Goal: Task Accomplishment & Management: Use online tool/utility

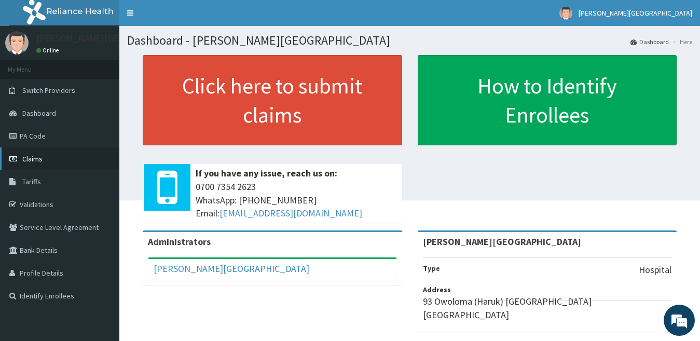
click at [69, 164] on link "Claims" at bounding box center [59, 158] width 119 height 23
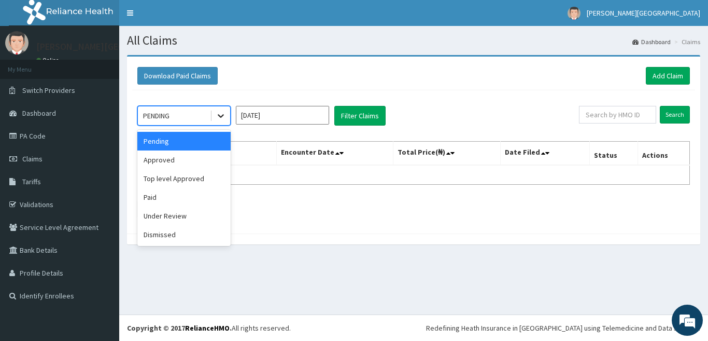
click at [216, 116] on icon at bounding box center [221, 115] width 10 height 10
click at [185, 165] on div "Approved" at bounding box center [183, 159] width 93 height 19
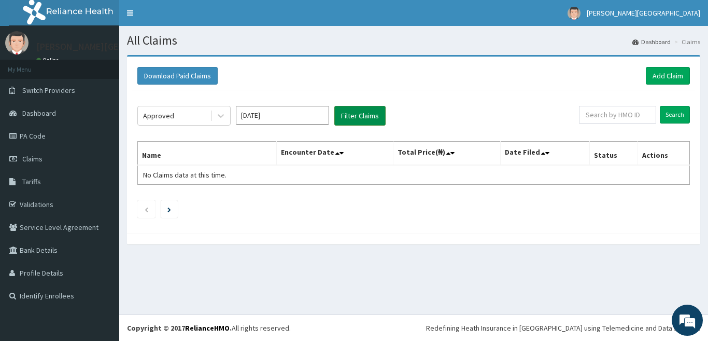
click at [347, 121] on button "Filter Claims" at bounding box center [359, 116] width 51 height 20
click at [350, 120] on button "Filter Claims" at bounding box center [359, 116] width 51 height 20
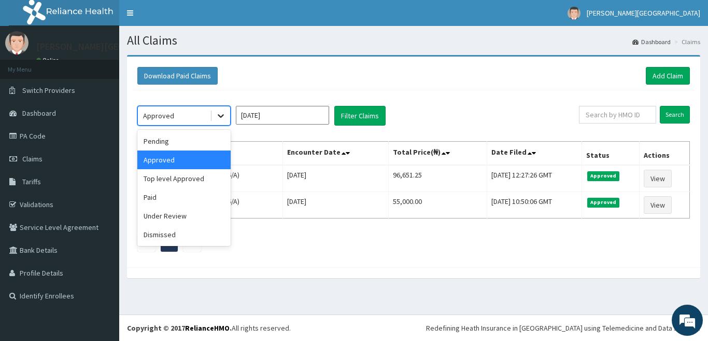
click at [222, 115] on icon at bounding box center [221, 117] width 6 height 4
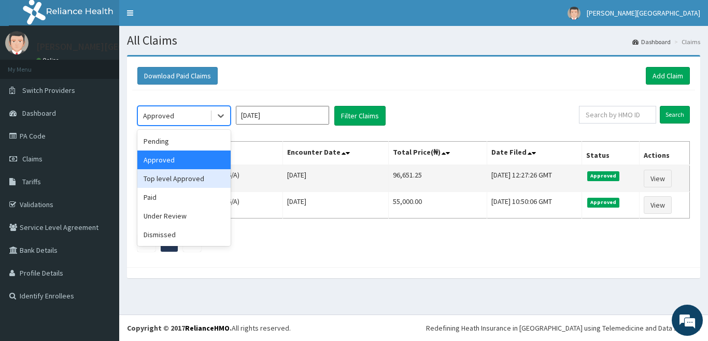
drag, startPoint x: 191, startPoint y: 182, endPoint x: 202, endPoint y: 180, distance: 11.1
click at [192, 182] on div "Top level Approved" at bounding box center [183, 178] width 93 height 19
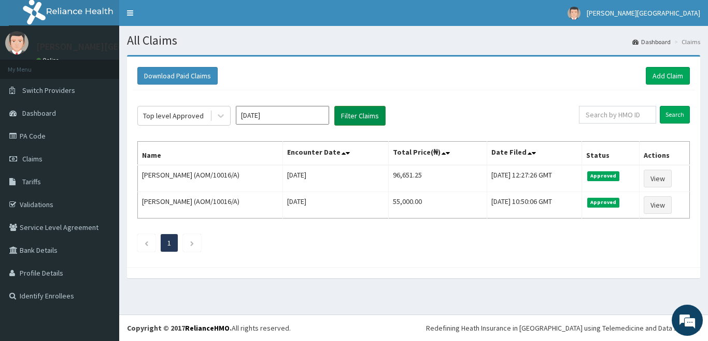
click at [364, 118] on button "Filter Claims" at bounding box center [359, 116] width 51 height 20
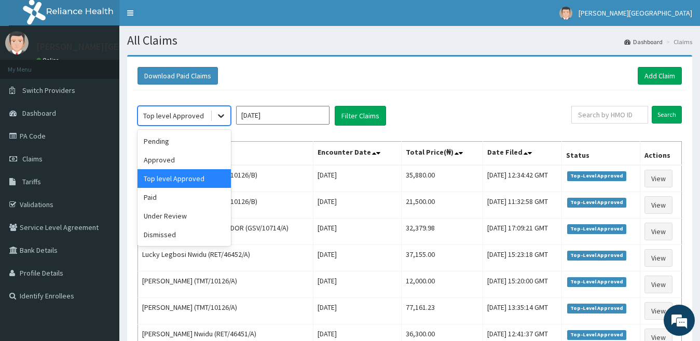
click at [225, 118] on icon at bounding box center [221, 115] width 10 height 10
click at [198, 155] on div "Approved" at bounding box center [183, 159] width 93 height 19
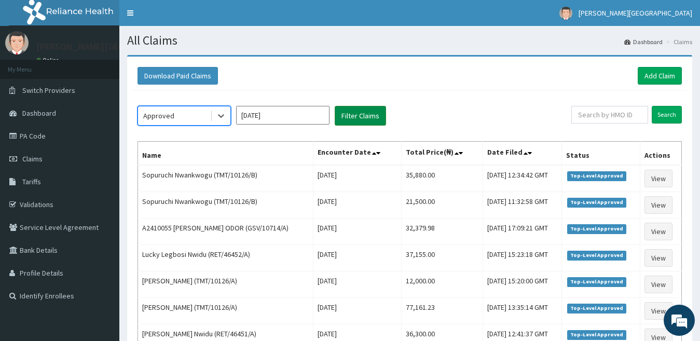
click at [362, 109] on button "Filter Claims" at bounding box center [359, 116] width 51 height 20
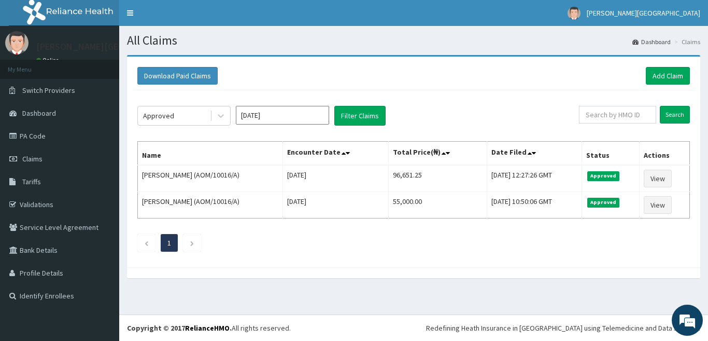
click at [252, 117] on input "Aug 2025" at bounding box center [282, 115] width 93 height 19
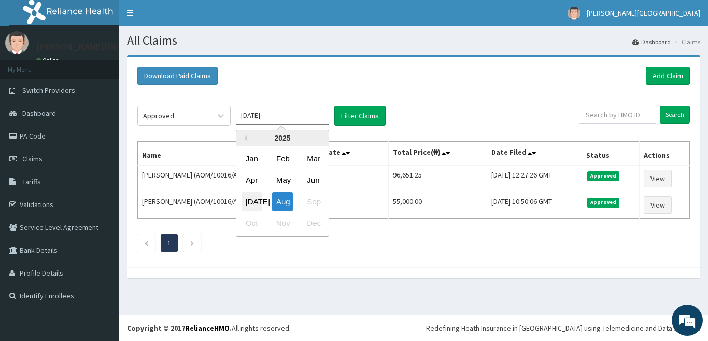
click at [252, 198] on div "Jul" at bounding box center [252, 201] width 21 height 19
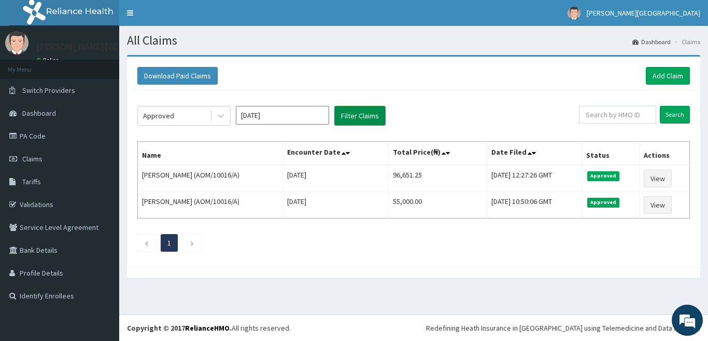
click at [350, 113] on button "Filter Claims" at bounding box center [359, 116] width 51 height 20
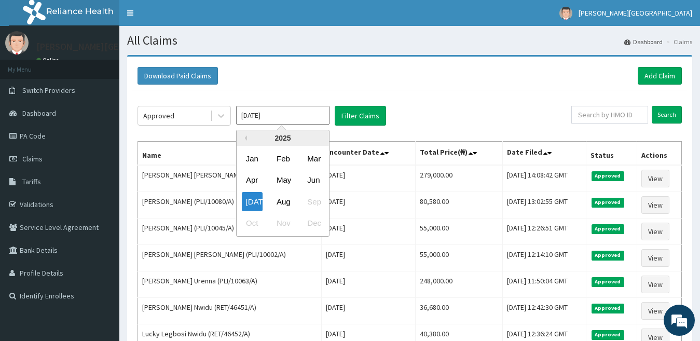
click at [263, 115] on input "Jul 2025" at bounding box center [282, 115] width 93 height 19
click at [288, 196] on div "Aug" at bounding box center [282, 201] width 21 height 19
type input "Aug 2025"
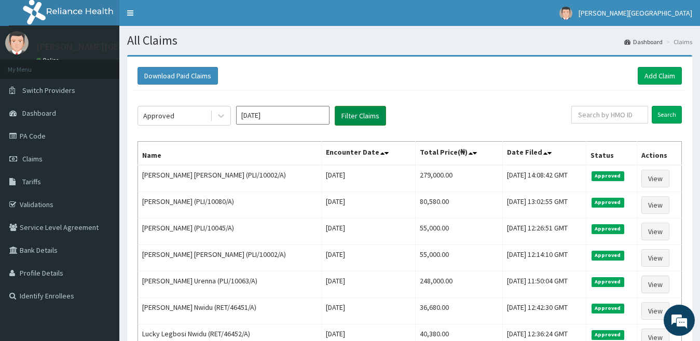
click at [379, 117] on button "Filter Claims" at bounding box center [359, 116] width 51 height 20
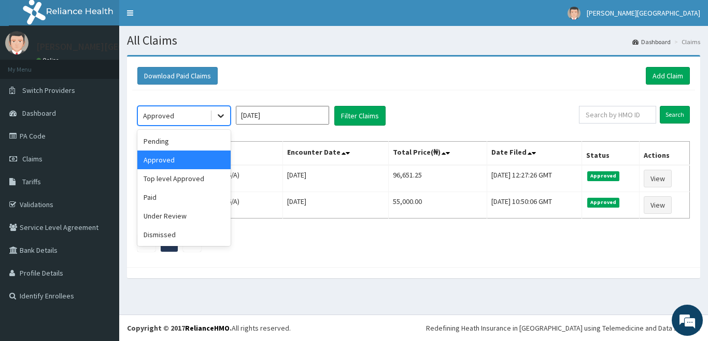
click at [226, 112] on icon at bounding box center [221, 115] width 10 height 10
click at [177, 181] on div "Top level Approved" at bounding box center [183, 178] width 93 height 19
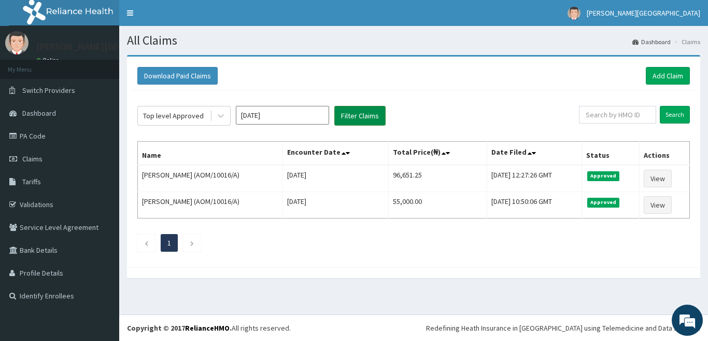
click at [351, 119] on button "Filter Claims" at bounding box center [359, 116] width 51 height 20
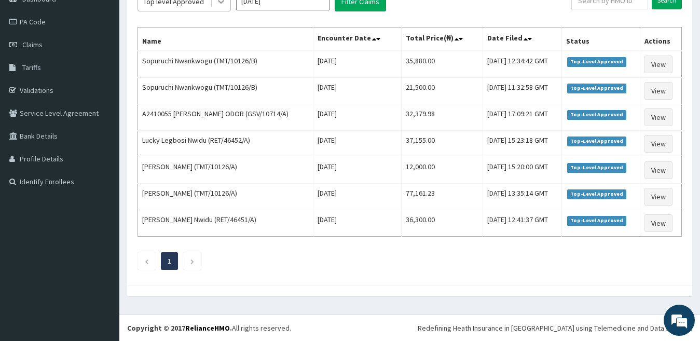
scroll to position [110, 0]
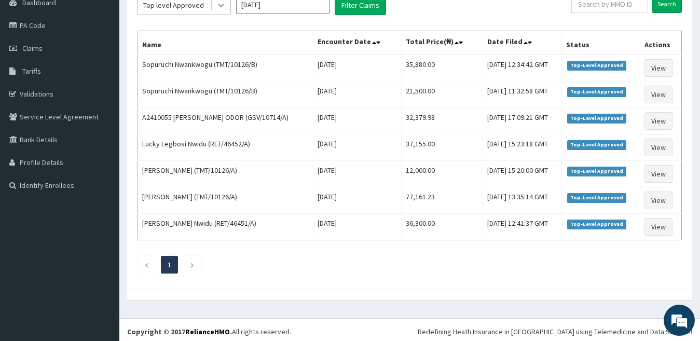
click at [225, 1] on icon at bounding box center [221, 5] width 10 height 10
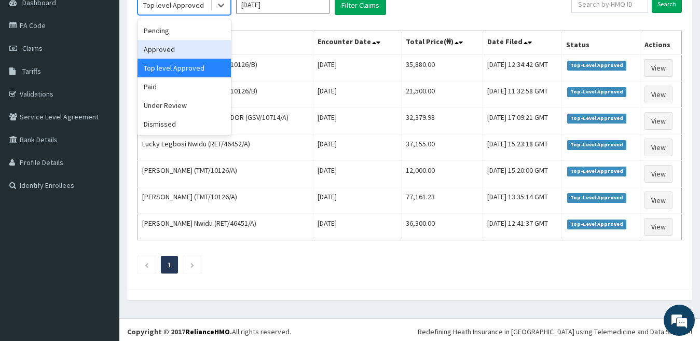
click at [210, 49] on div "Approved" at bounding box center [183, 49] width 93 height 19
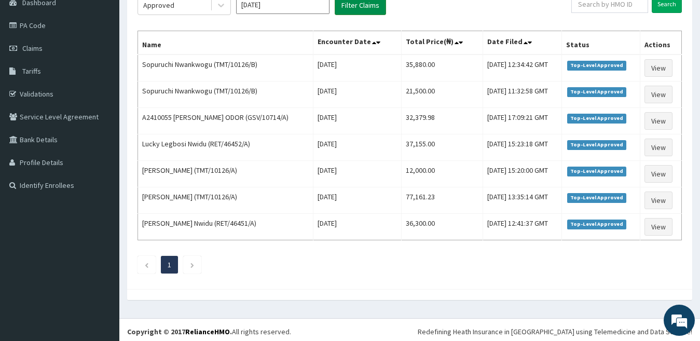
click at [343, 10] on button "Filter Claims" at bounding box center [359, 5] width 51 height 20
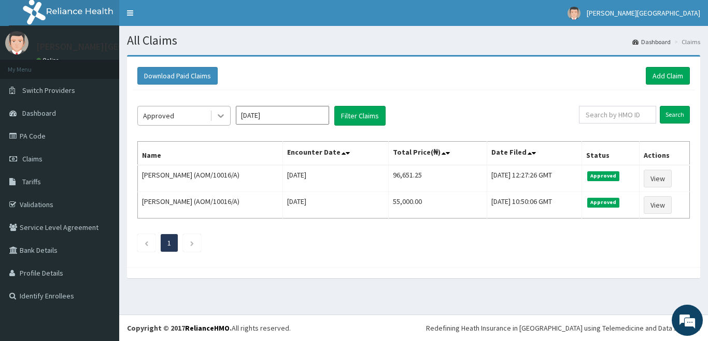
click at [221, 108] on div at bounding box center [221, 115] width 19 height 19
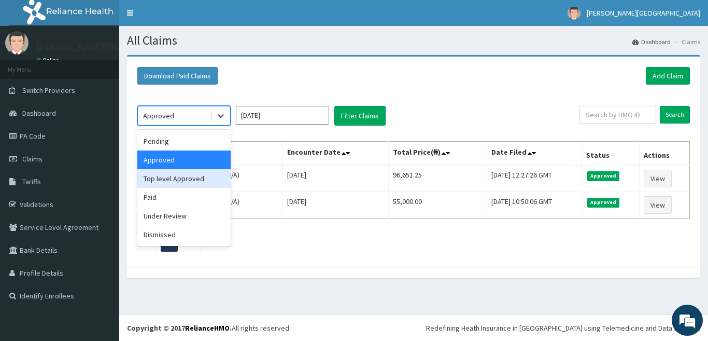
click at [214, 174] on div "Top level Approved" at bounding box center [183, 178] width 93 height 19
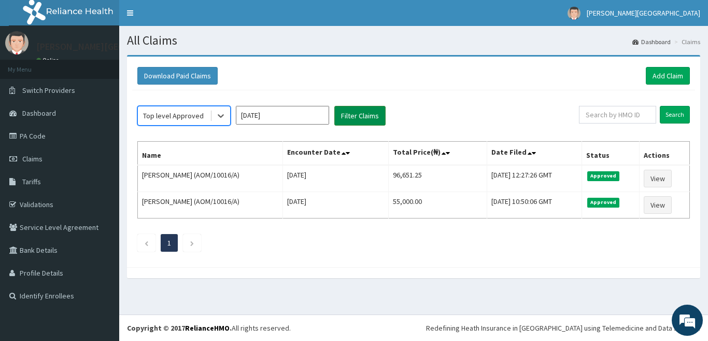
click at [358, 117] on button "Filter Claims" at bounding box center [359, 116] width 51 height 20
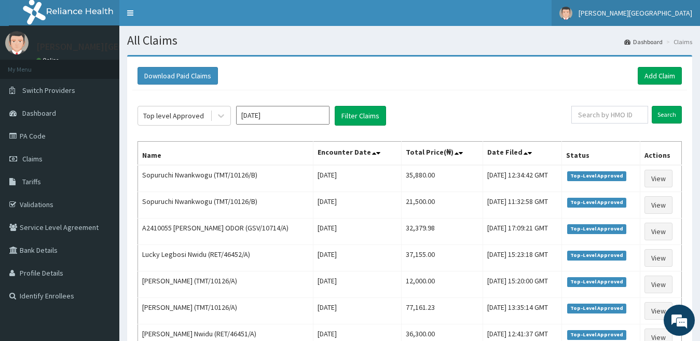
click at [680, 7] on link "Bonita Hospital" at bounding box center [625, 13] width 148 height 26
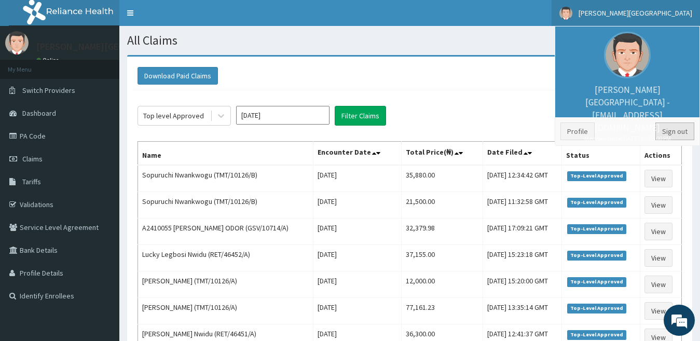
click at [678, 134] on link "Sign out" at bounding box center [674, 131] width 39 height 18
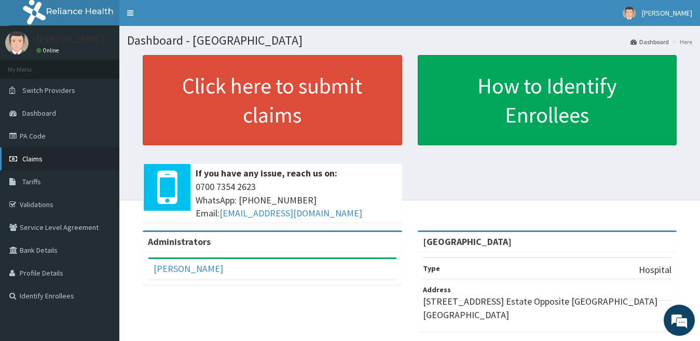
click at [20, 152] on link "Claims" at bounding box center [59, 158] width 119 height 23
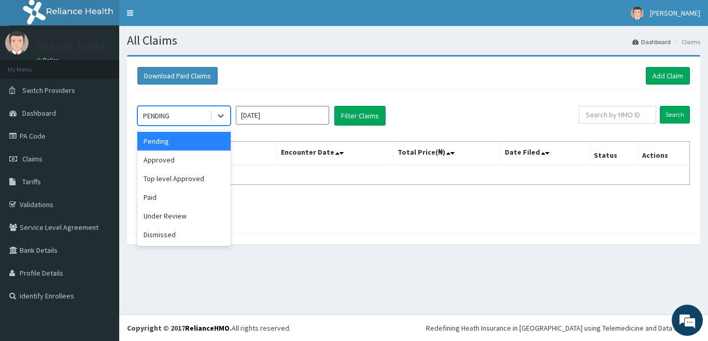
drag, startPoint x: 218, startPoint y: 108, endPoint x: 206, endPoint y: 155, distance: 47.7
click at [218, 109] on div at bounding box center [221, 115] width 19 height 19
click at [206, 163] on div "Approved" at bounding box center [183, 159] width 93 height 19
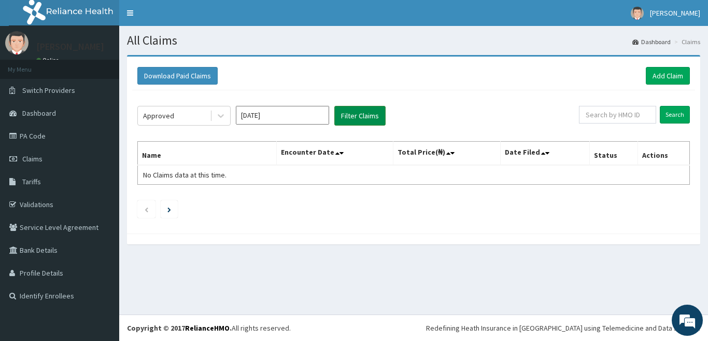
click at [361, 119] on button "Filter Claims" at bounding box center [359, 116] width 51 height 20
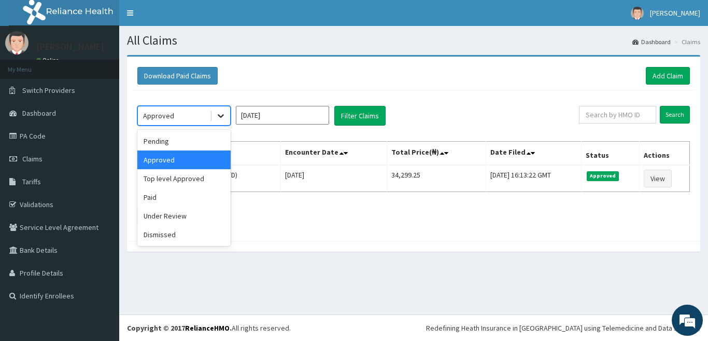
click at [216, 116] on icon at bounding box center [221, 115] width 10 height 10
click at [183, 218] on div "Under Review" at bounding box center [183, 215] width 93 height 19
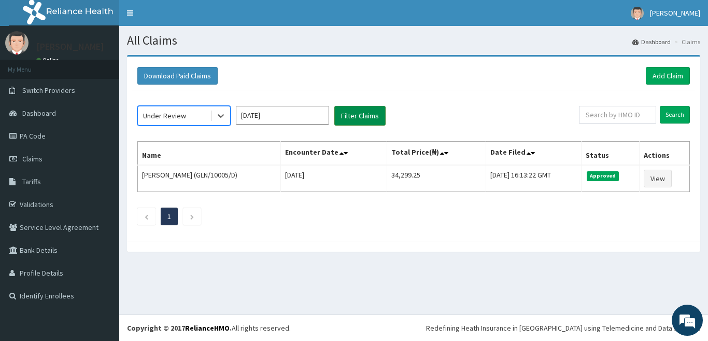
click at [342, 122] on button "Filter Claims" at bounding box center [359, 116] width 51 height 20
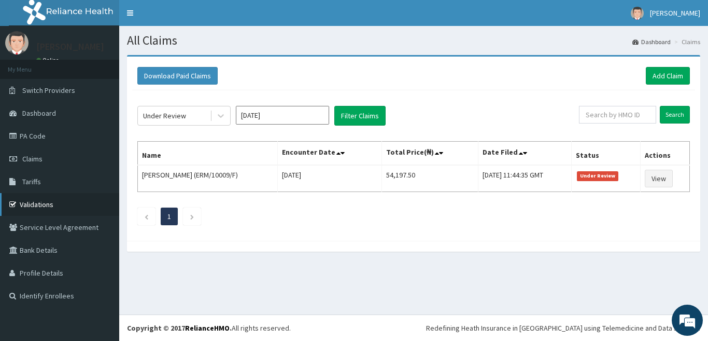
click at [48, 202] on link "Validations" at bounding box center [59, 204] width 119 height 23
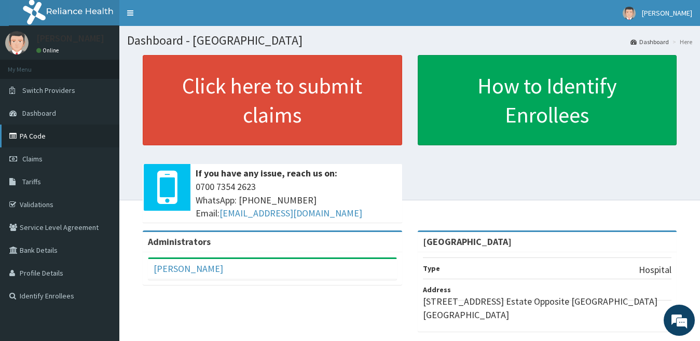
click at [59, 134] on link "PA Code" at bounding box center [59, 135] width 119 height 23
click at [102, 202] on link "Validations" at bounding box center [59, 204] width 119 height 23
